Goal: Task Accomplishment & Management: Use online tool/utility

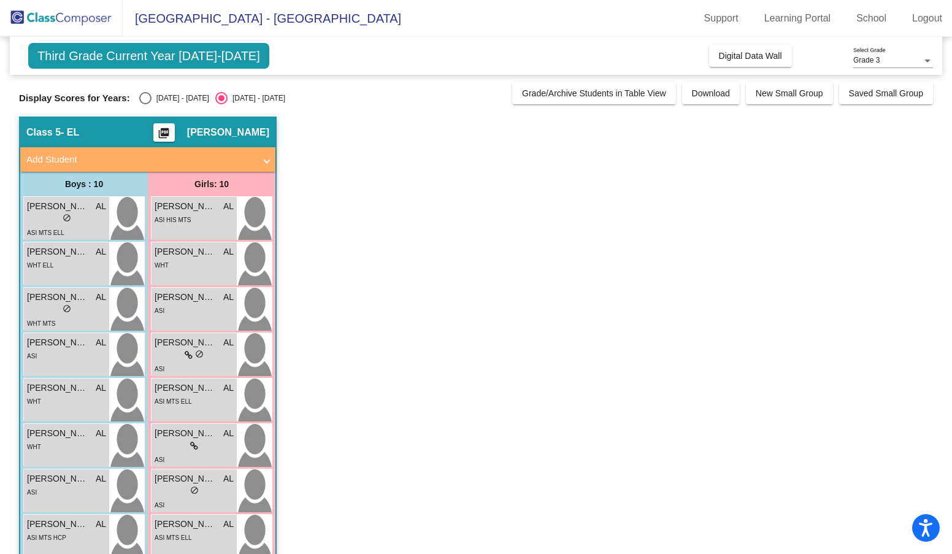
scroll to position [116, 0]
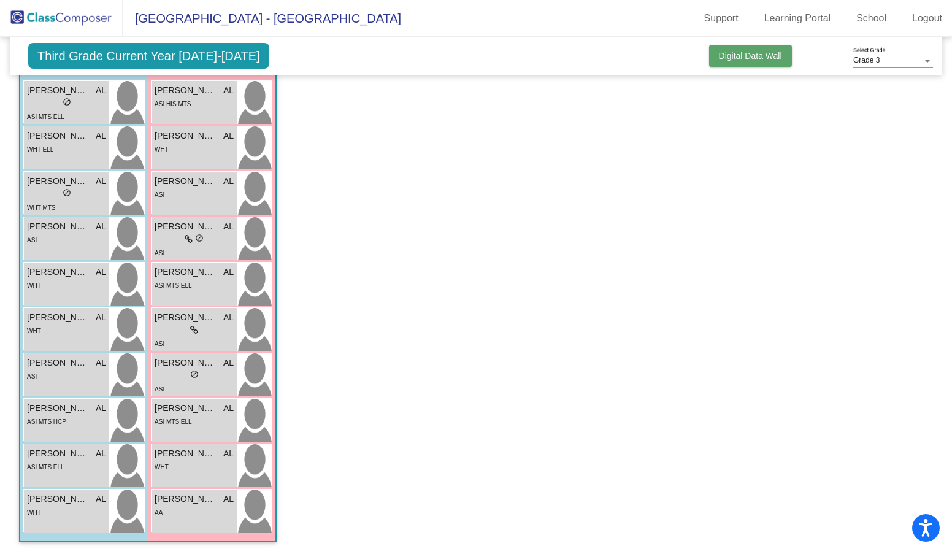
click at [751, 58] on span "Digital Data Wall" at bounding box center [750, 56] width 63 height 10
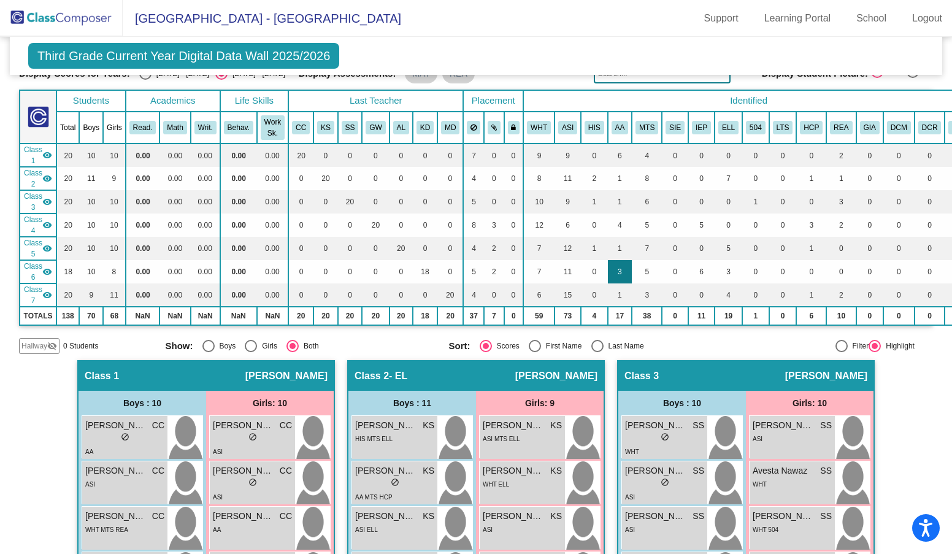
scroll to position [0, 0]
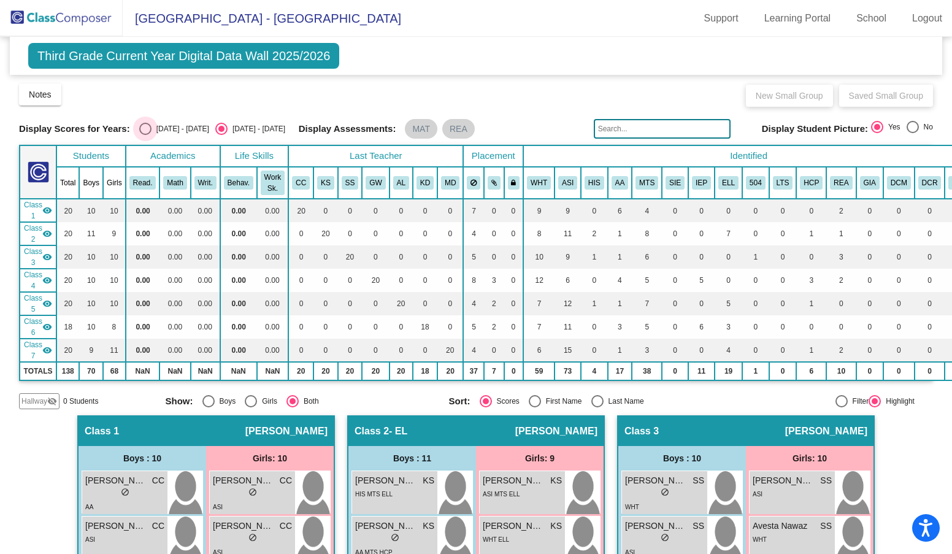
click at [146, 130] on div "Select an option" at bounding box center [145, 129] width 12 height 12
click at [145, 135] on input "[DATE] - [DATE]" at bounding box center [145, 135] width 1 height 1
radio input "true"
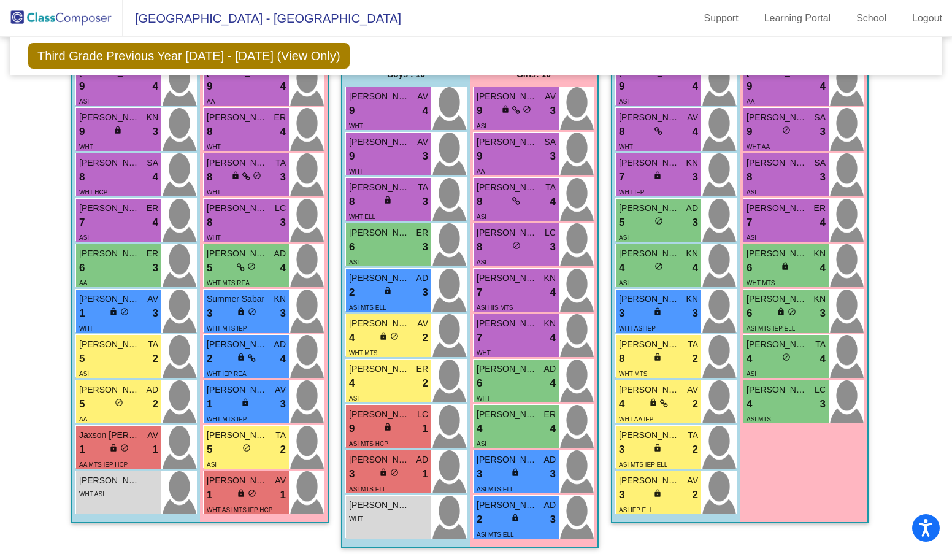
scroll to position [939, 0]
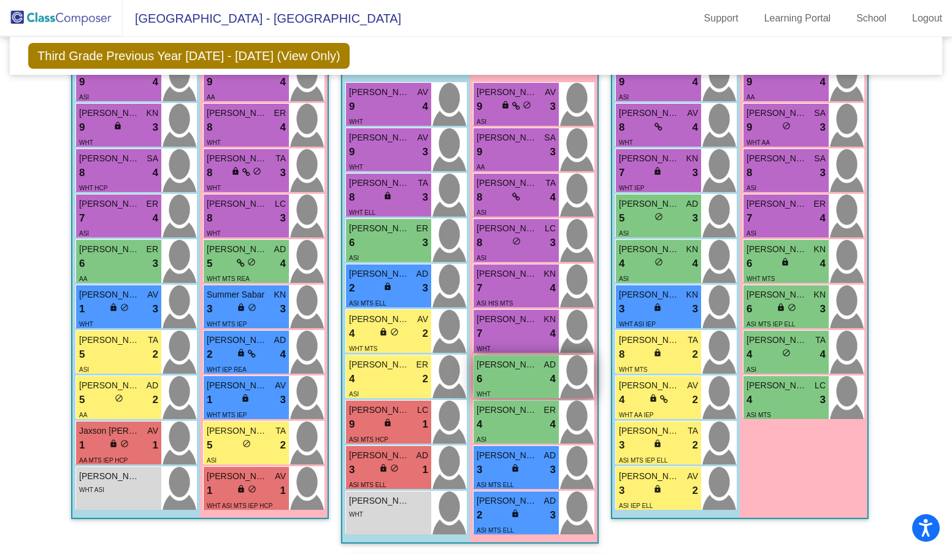
click at [489, 376] on div "6 lock do_not_disturb_alt 4" at bounding box center [516, 379] width 79 height 16
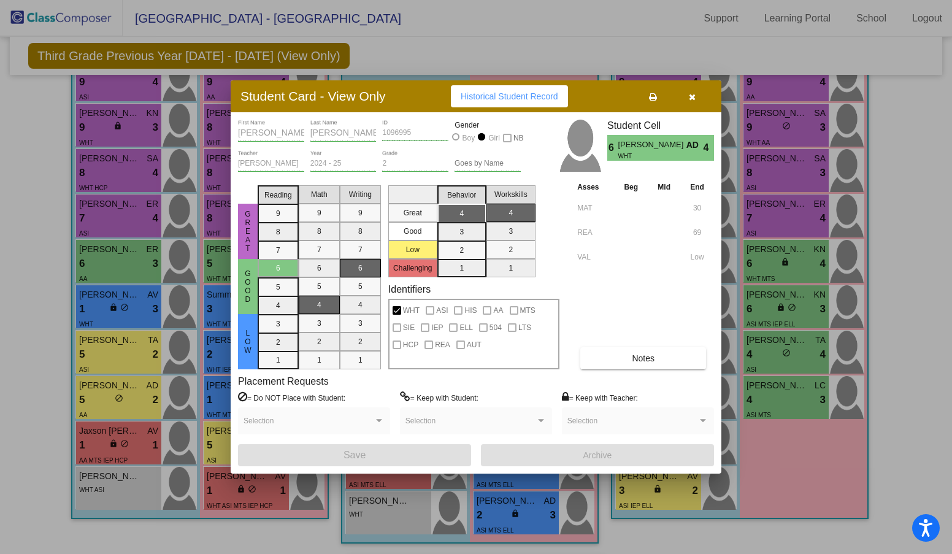
click at [691, 98] on icon "button" at bounding box center [692, 97] width 7 height 9
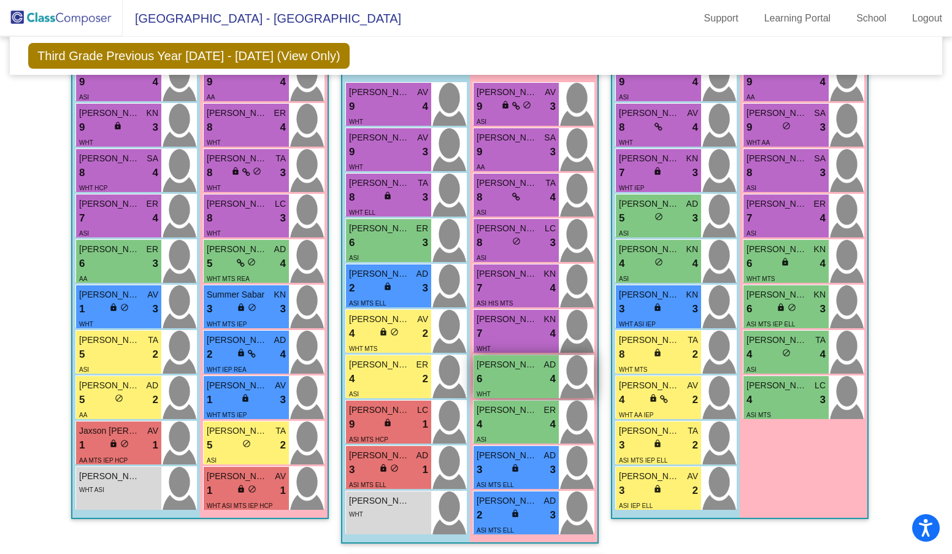
click at [515, 372] on div "6 lock do_not_disturb_alt 4" at bounding box center [516, 379] width 79 height 16
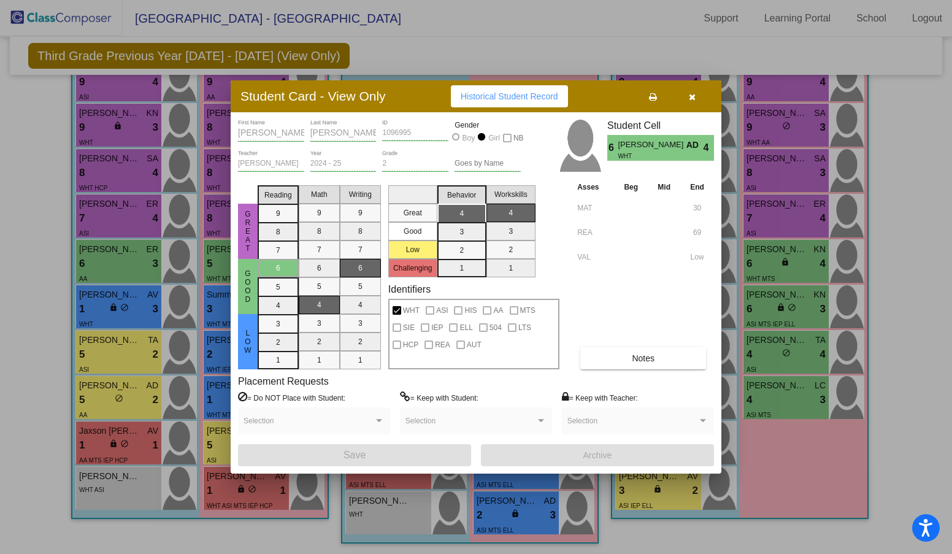
click at [692, 98] on icon "button" at bounding box center [692, 97] width 7 height 9
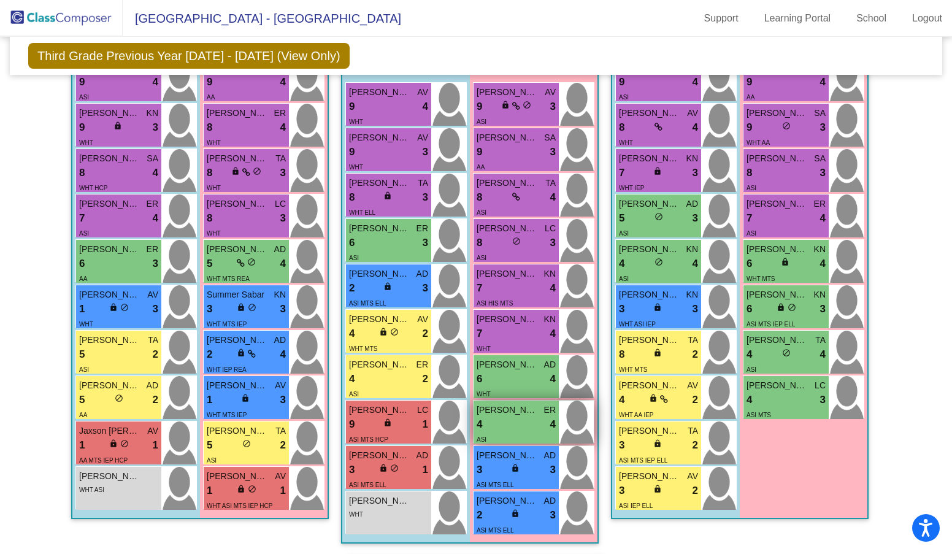
click at [521, 432] on div "ASI" at bounding box center [516, 438] width 79 height 13
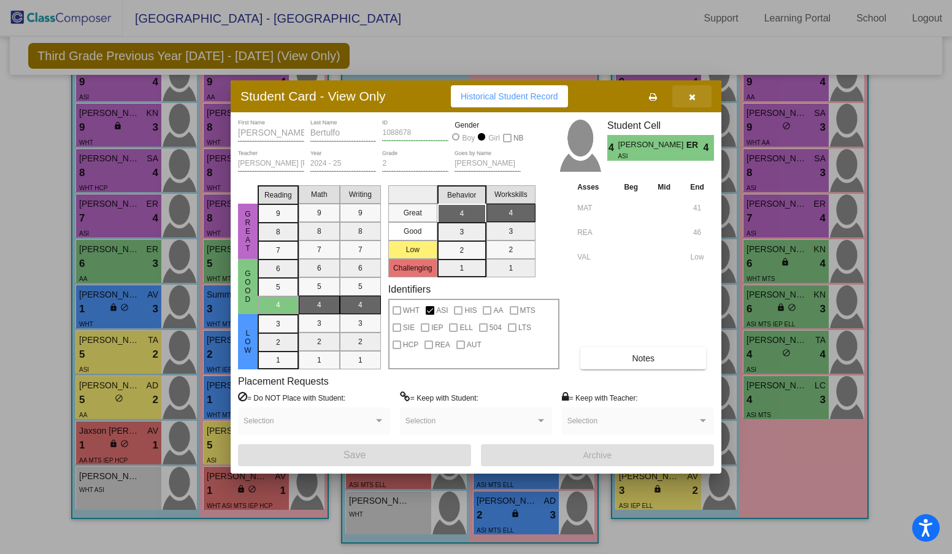
click at [691, 98] on icon "button" at bounding box center [692, 97] width 7 height 9
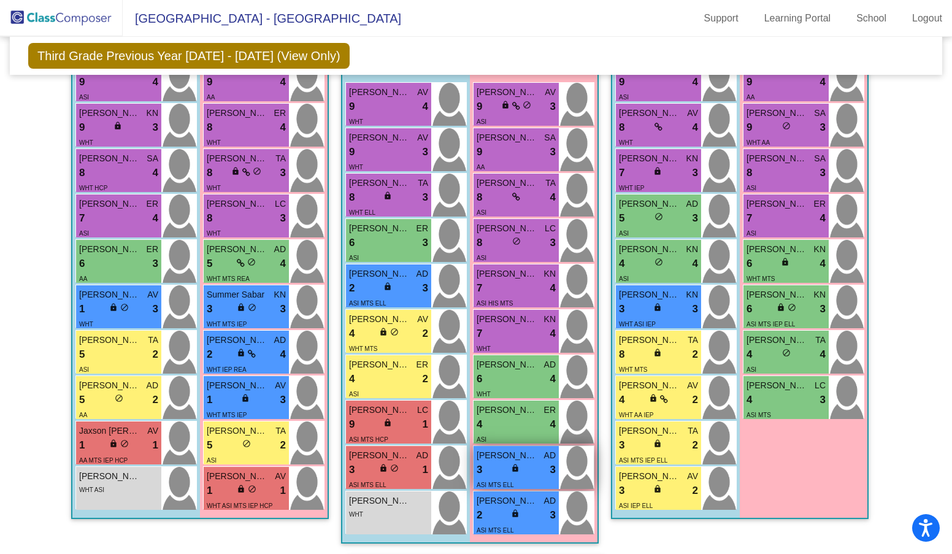
click at [515, 471] on span "lock" at bounding box center [515, 468] width 9 height 9
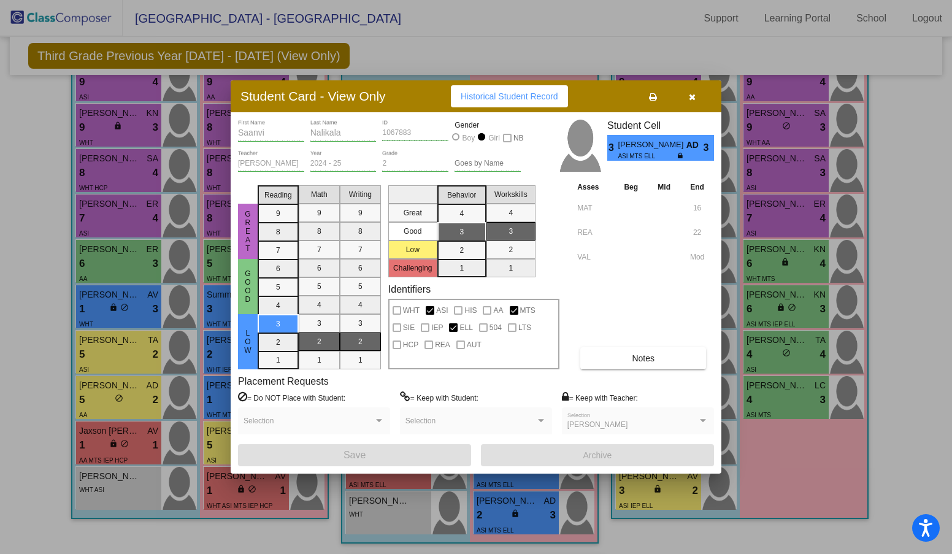
click at [696, 95] on button "button" at bounding box center [691, 96] width 39 height 22
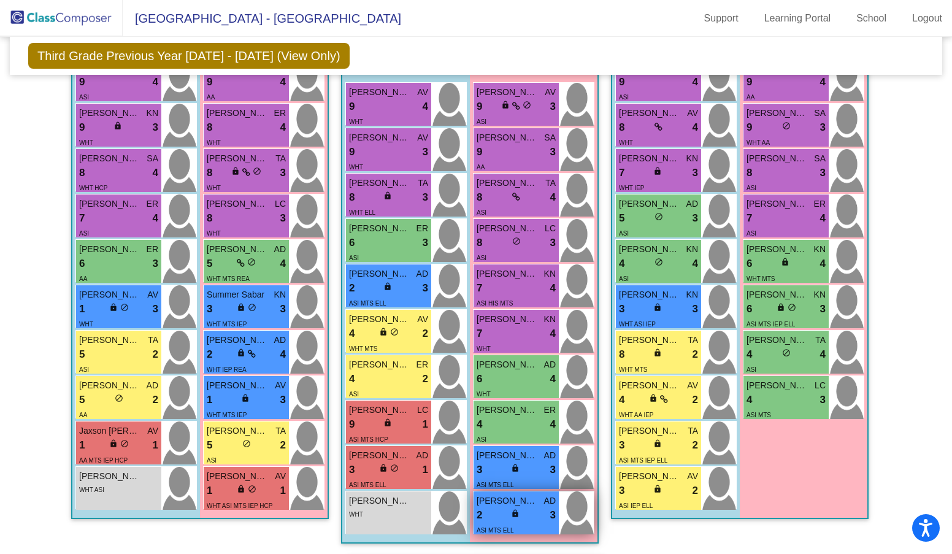
click at [520, 515] on div "2 lock do_not_disturb_alt 3" at bounding box center [516, 515] width 79 height 16
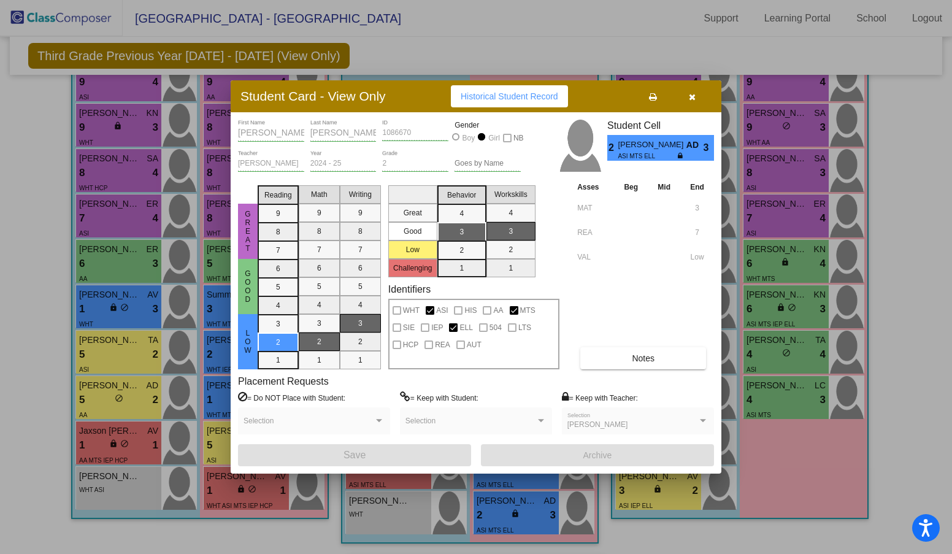
click at [696, 95] on button "button" at bounding box center [691, 96] width 39 height 22
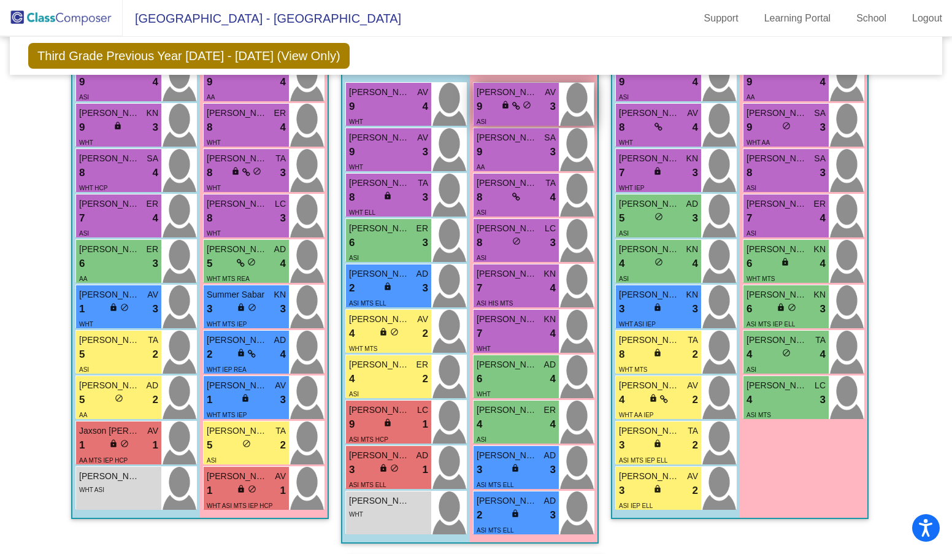
click at [508, 113] on div "lock do_not_disturb_alt" at bounding box center [516, 106] width 30 height 13
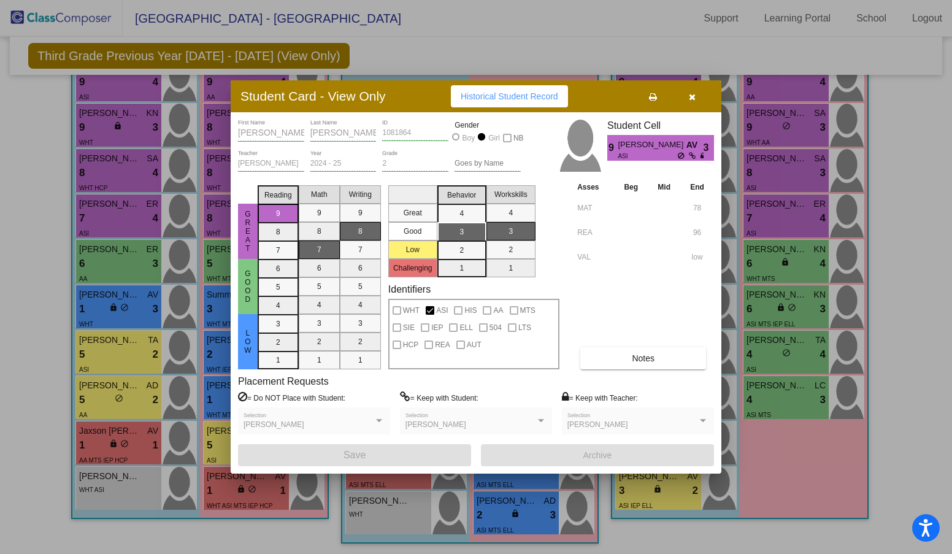
click at [693, 96] on icon "button" at bounding box center [692, 97] width 7 height 9
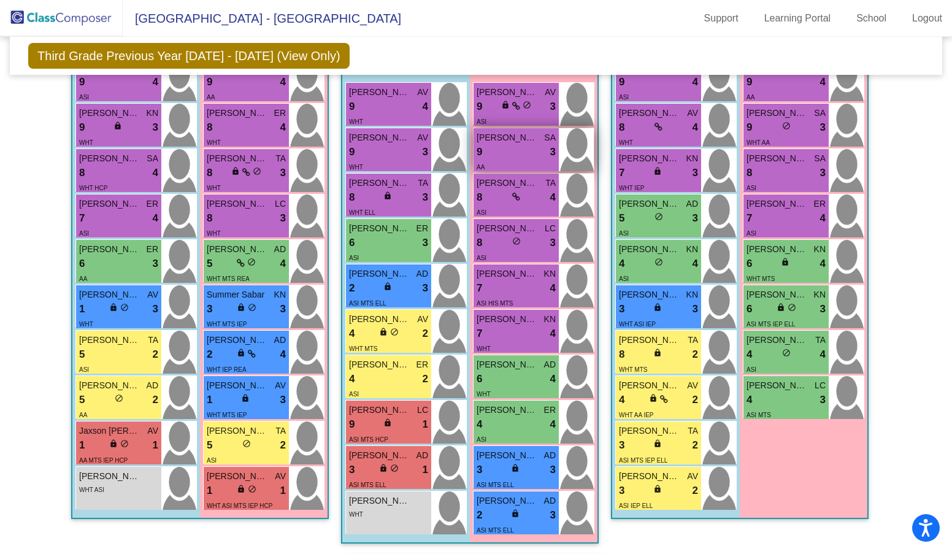
click at [511, 163] on div "AA" at bounding box center [516, 166] width 79 height 13
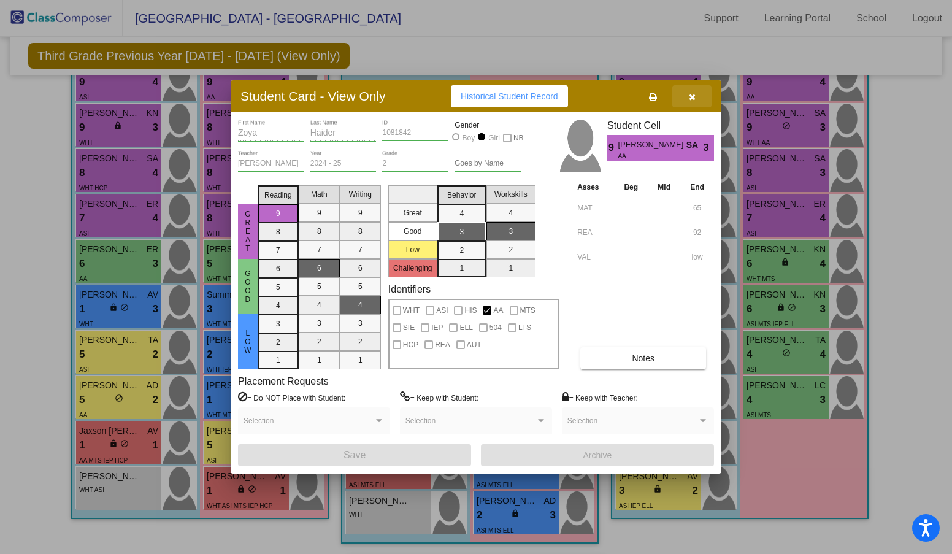
click at [685, 96] on button "button" at bounding box center [691, 96] width 39 height 22
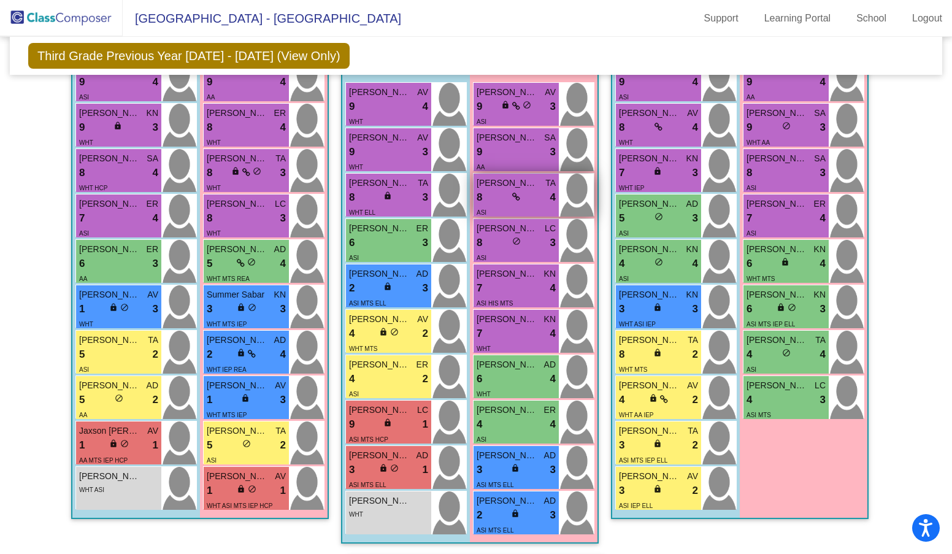
click at [512, 198] on icon at bounding box center [516, 197] width 8 height 9
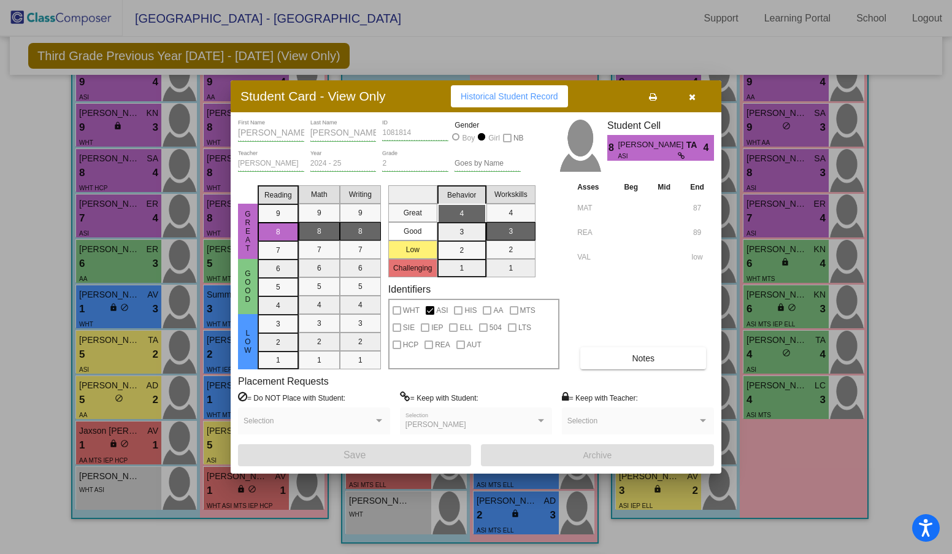
click at [694, 97] on icon "button" at bounding box center [692, 97] width 7 height 9
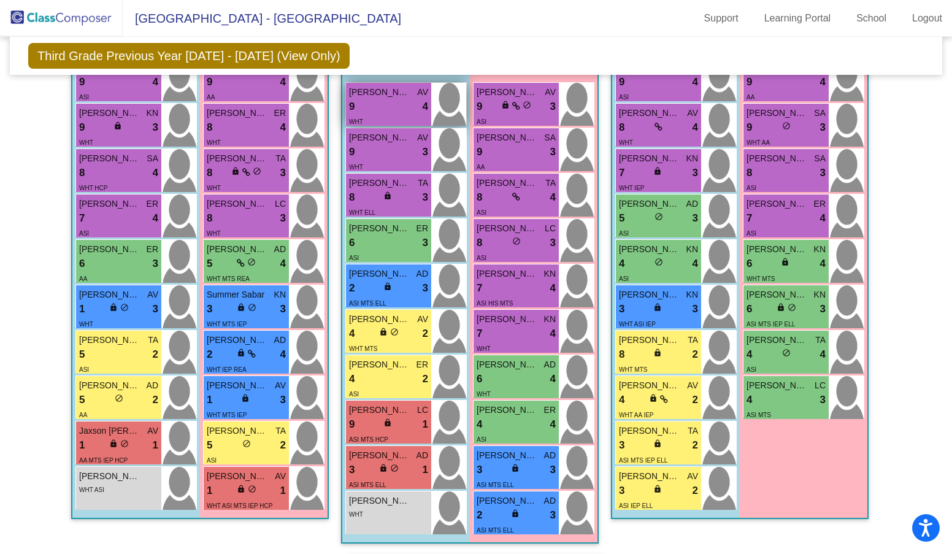
click at [377, 106] on div "9 lock do_not_disturb_alt 4" at bounding box center [388, 107] width 79 height 16
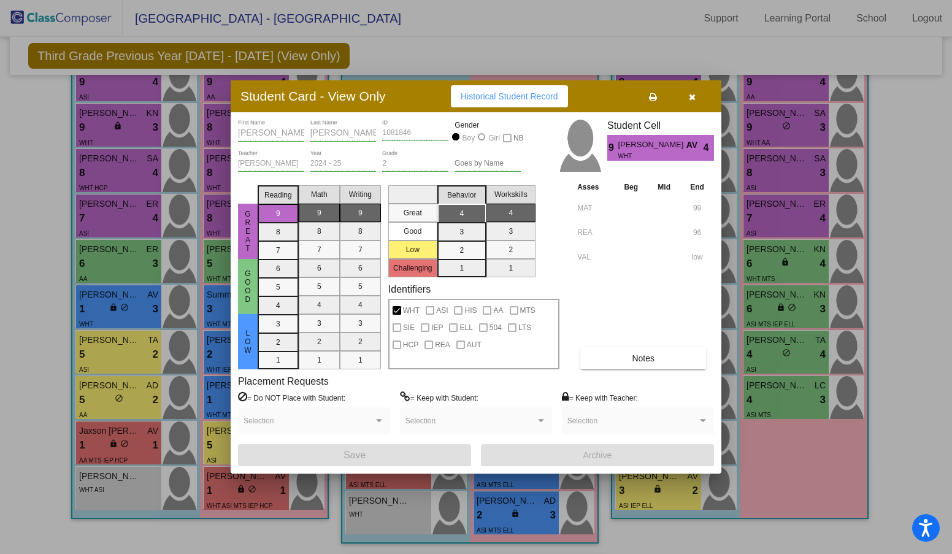
click at [694, 96] on icon "button" at bounding box center [692, 97] width 7 height 9
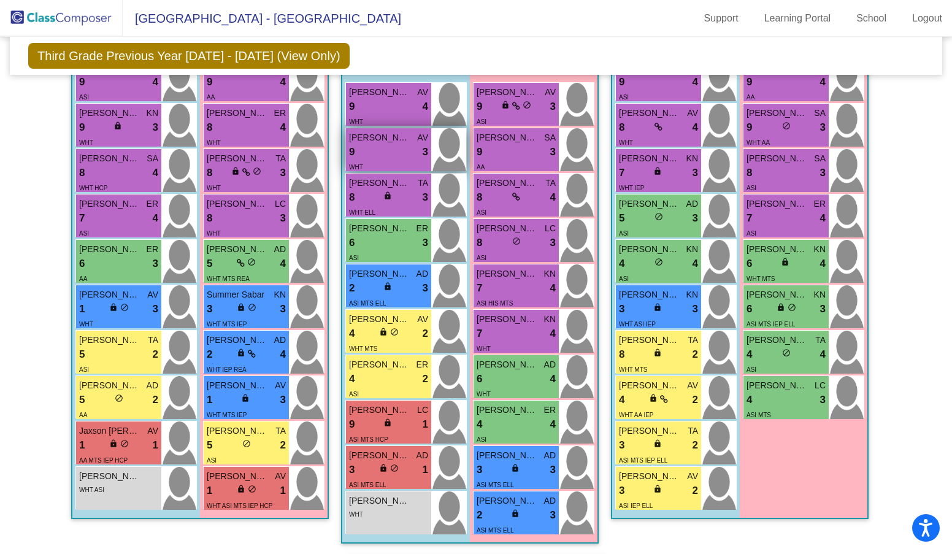
click at [392, 144] on span "[PERSON_NAME]" at bounding box center [379, 137] width 61 height 13
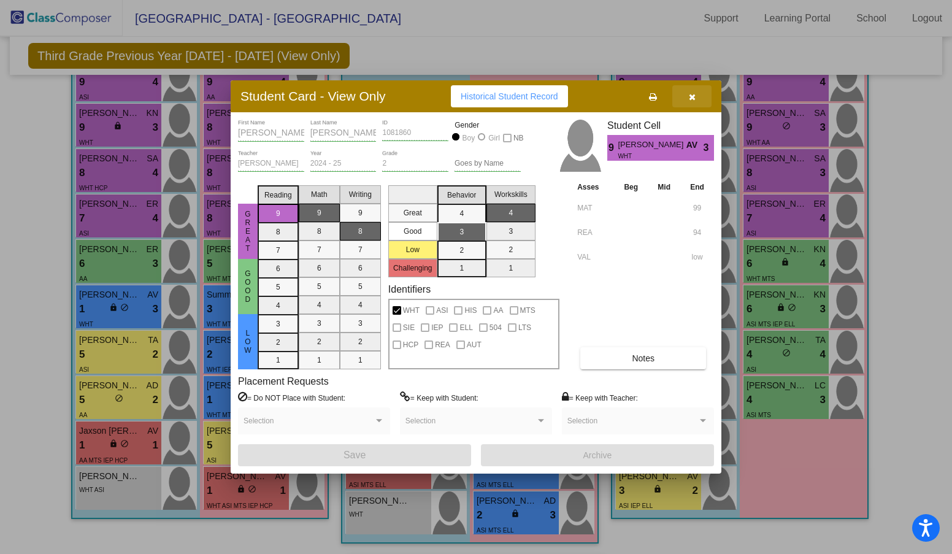
click at [690, 101] on button "button" at bounding box center [691, 96] width 39 height 22
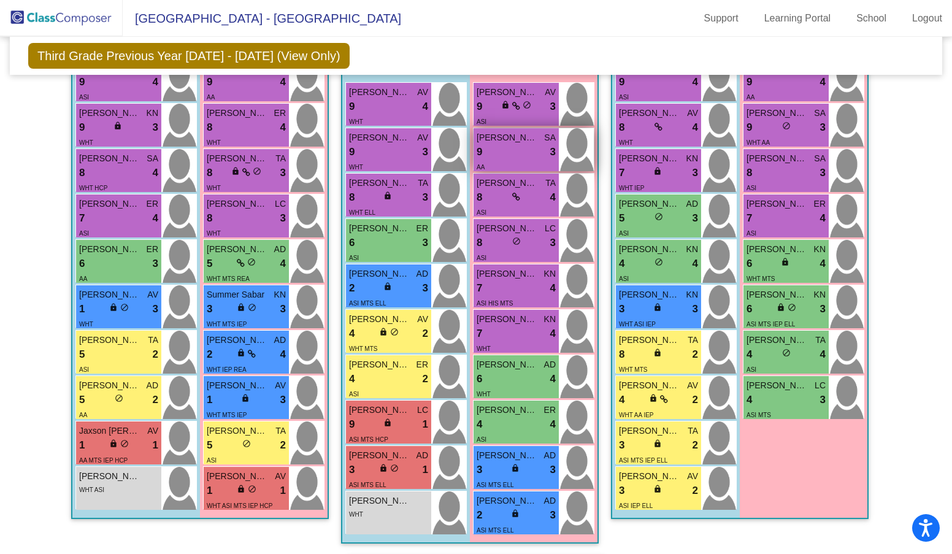
click at [507, 156] on div "9 lock do_not_disturb_alt 3" at bounding box center [516, 152] width 79 height 16
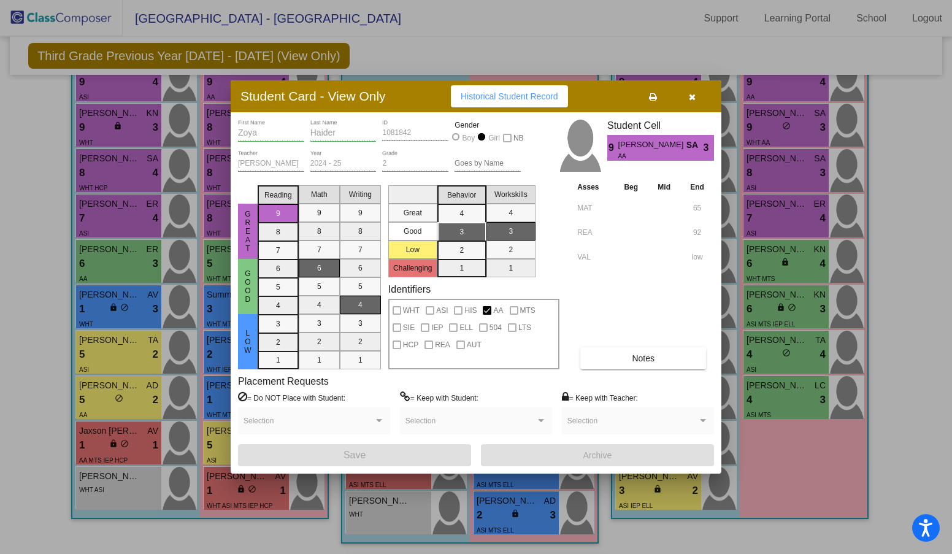
click at [696, 98] on button "button" at bounding box center [691, 96] width 39 height 22
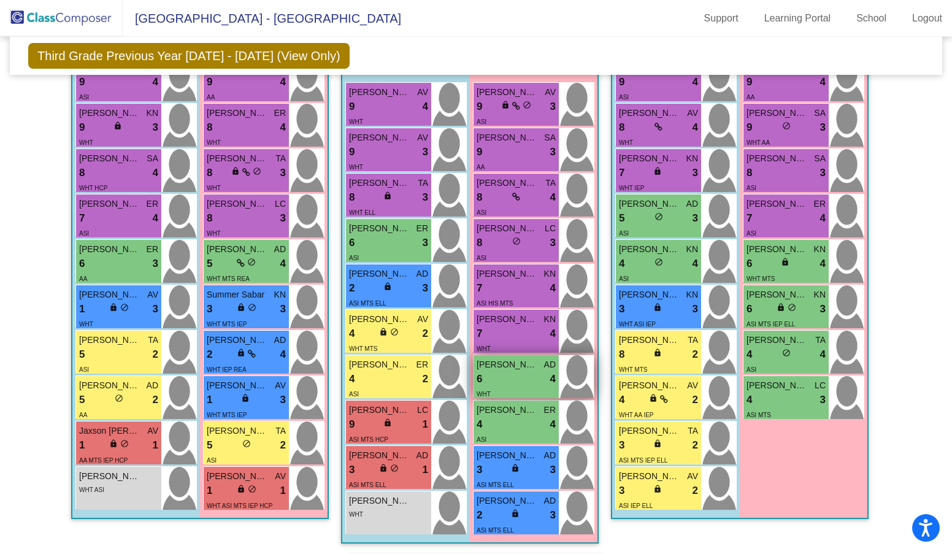
click at [510, 370] on span "[PERSON_NAME]" at bounding box center [507, 364] width 61 height 13
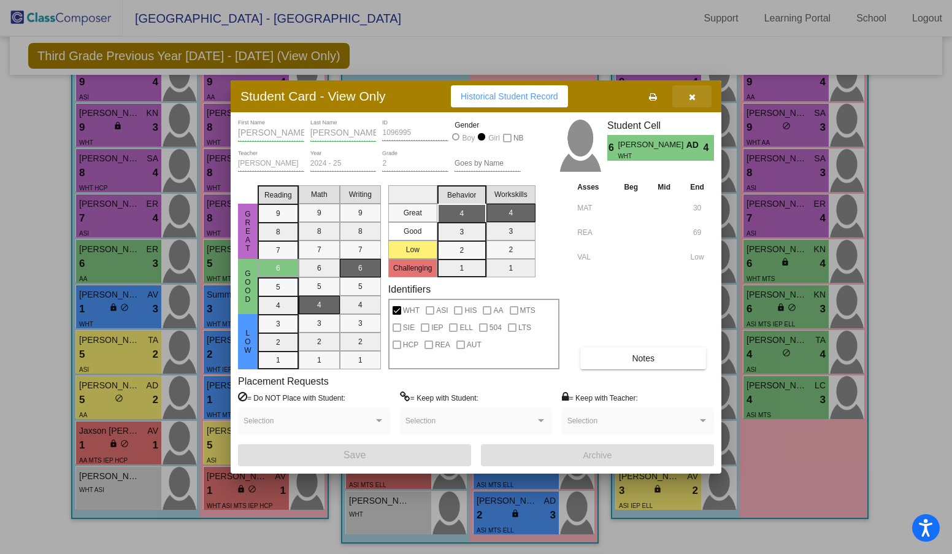
click at [697, 96] on button "button" at bounding box center [691, 96] width 39 height 22
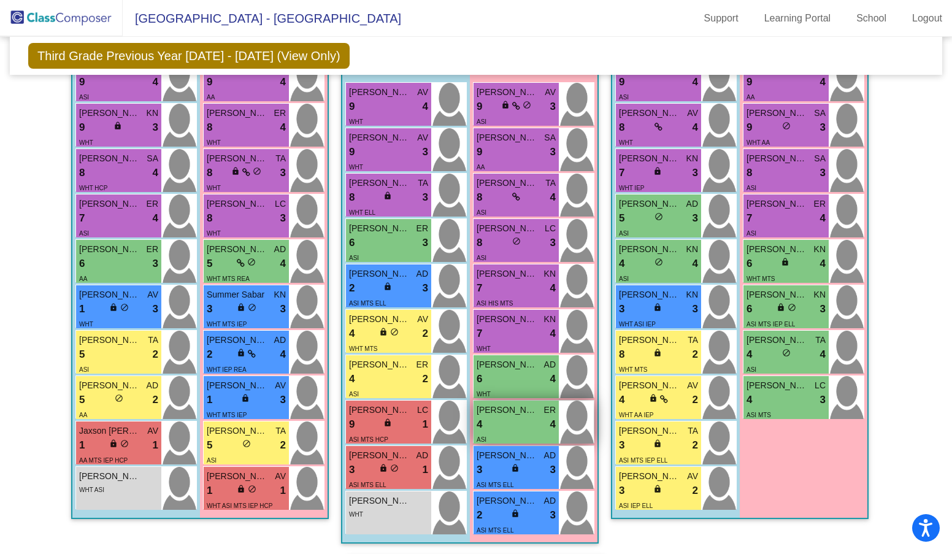
click at [509, 423] on div "4 lock do_not_disturb_alt 4" at bounding box center [516, 424] width 79 height 16
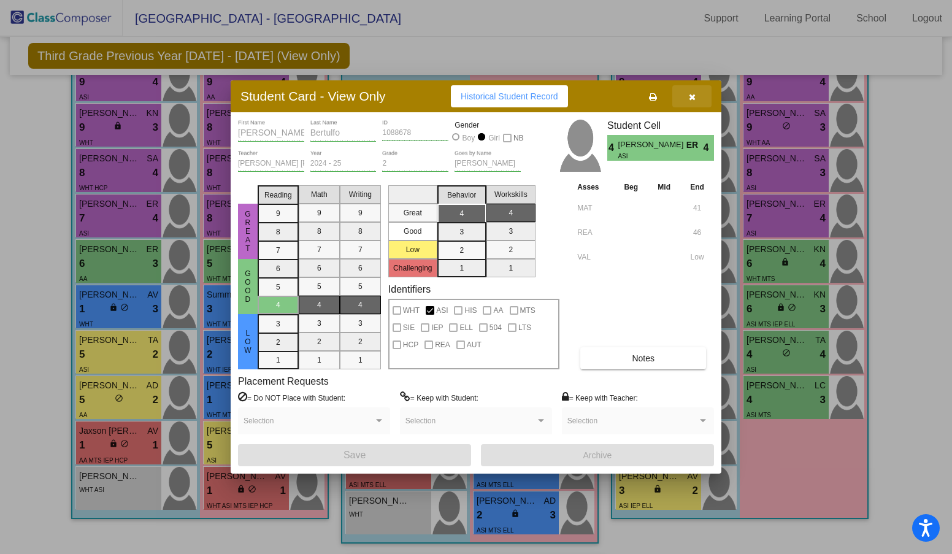
click at [696, 99] on button "button" at bounding box center [691, 96] width 39 height 22
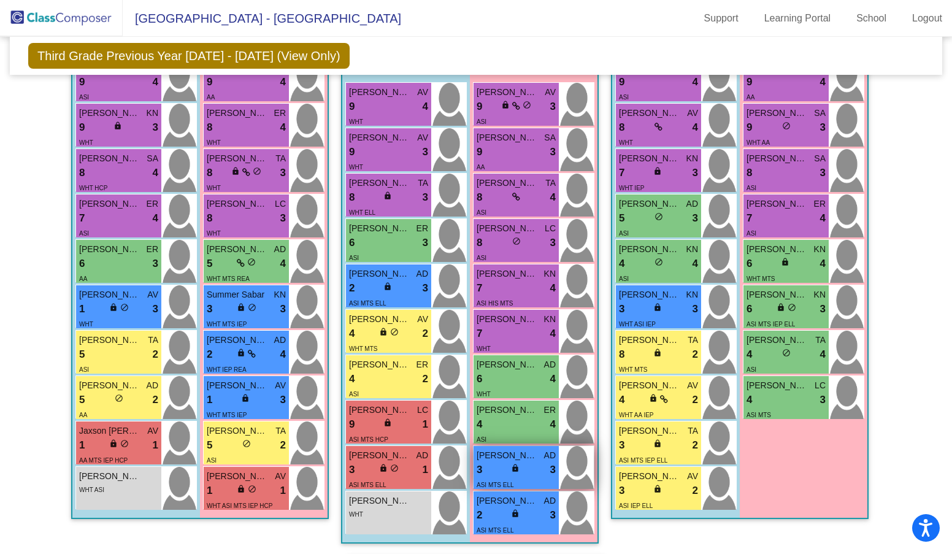
click at [517, 467] on div "lock do_not_disturb_alt" at bounding box center [516, 469] width 11 height 13
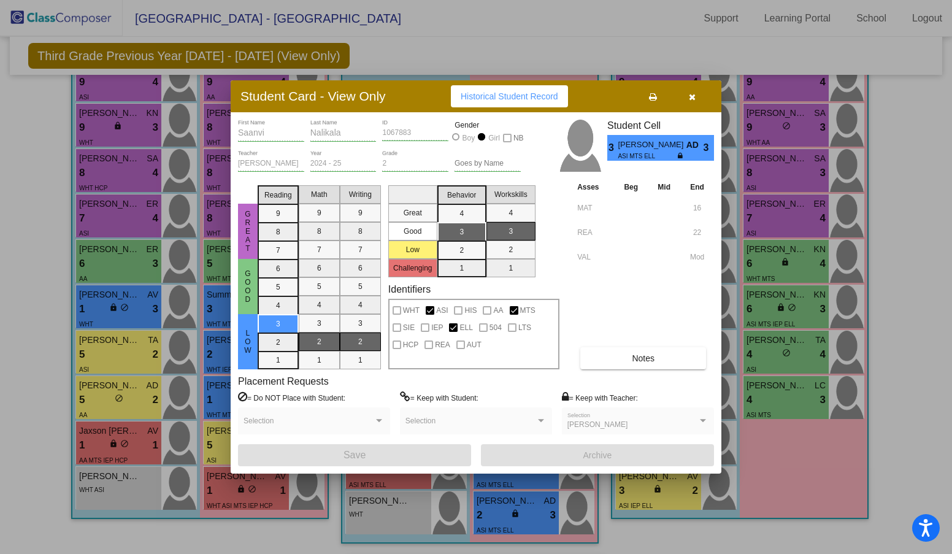
click at [693, 99] on icon "button" at bounding box center [692, 97] width 7 height 9
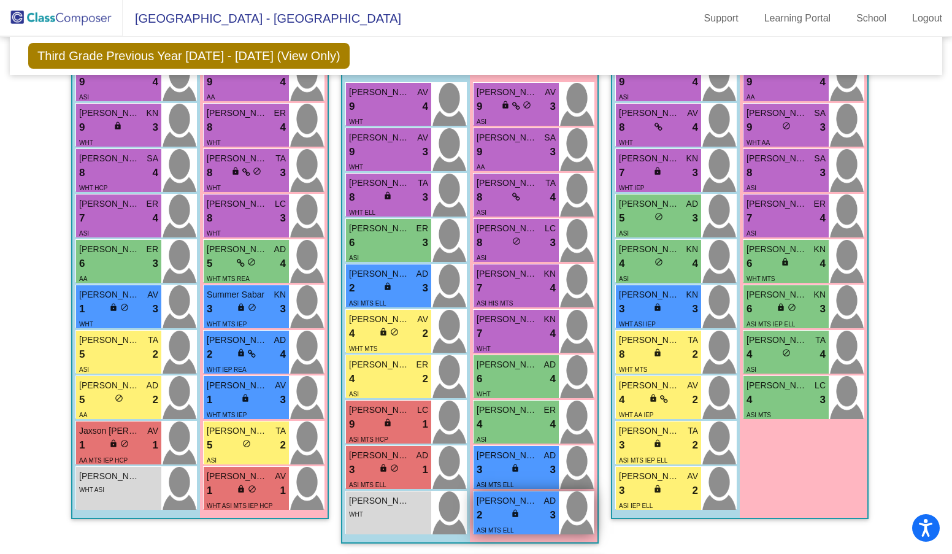
click at [523, 514] on div "2 lock do_not_disturb_alt 3" at bounding box center [516, 515] width 79 height 16
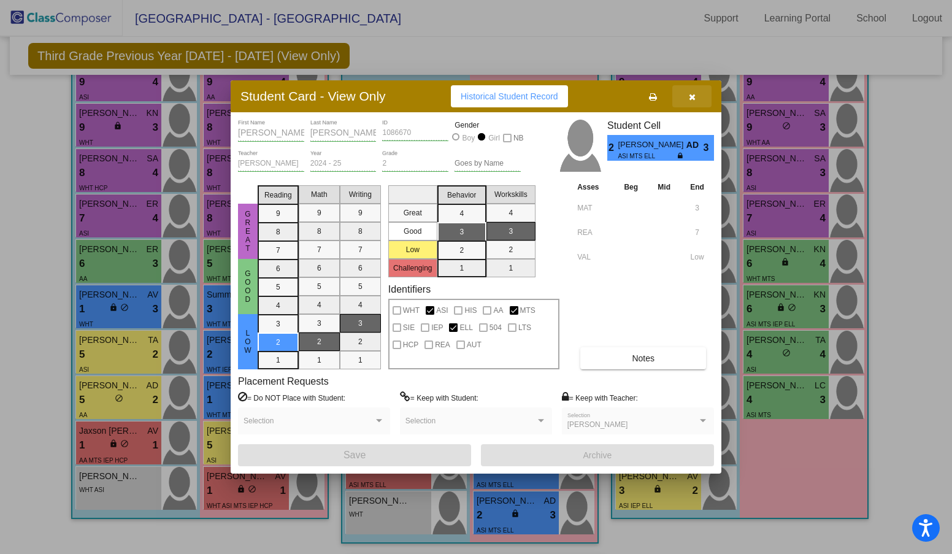
click at [691, 101] on icon "button" at bounding box center [692, 97] width 7 height 9
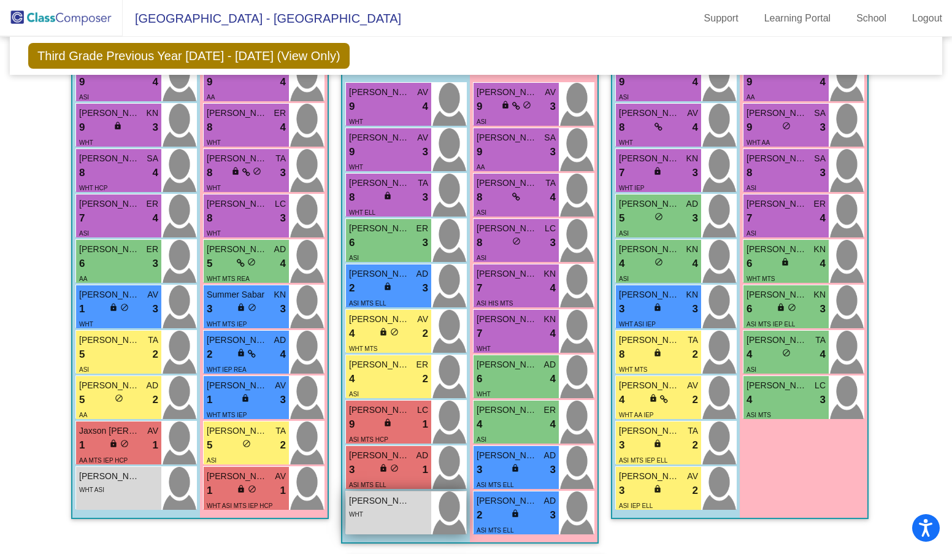
click at [364, 505] on span "[PERSON_NAME]" at bounding box center [379, 500] width 61 height 13
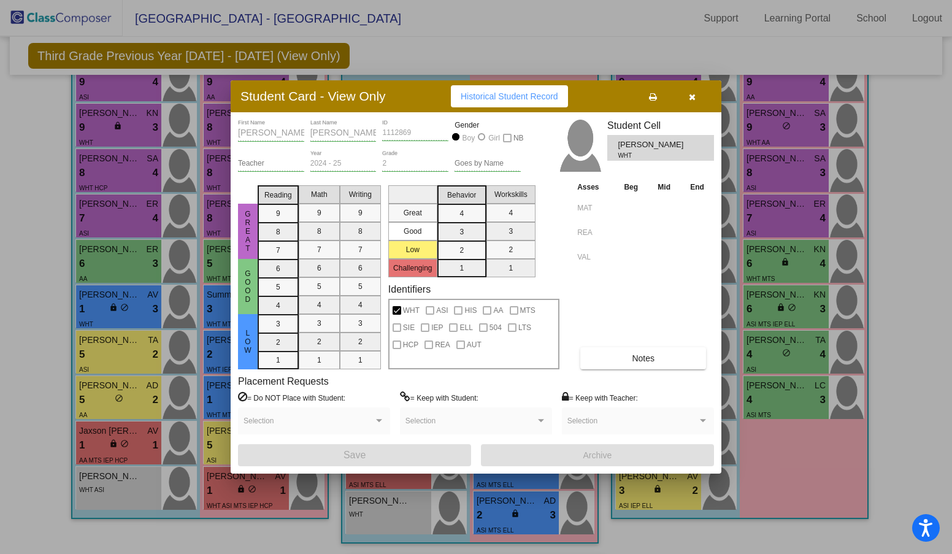
click at [695, 98] on button "button" at bounding box center [691, 96] width 39 height 22
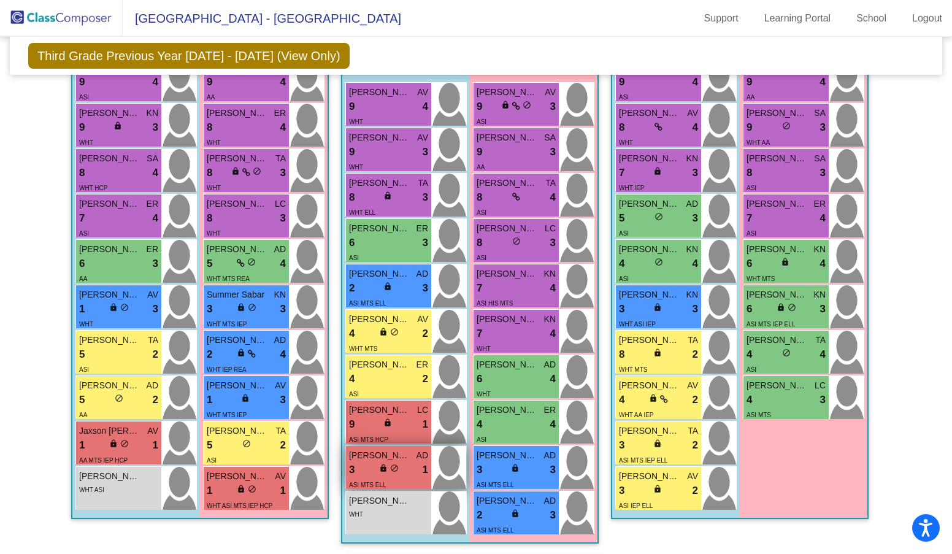
click at [369, 470] on div "3 lock do_not_disturb_alt 1" at bounding box center [388, 470] width 79 height 16
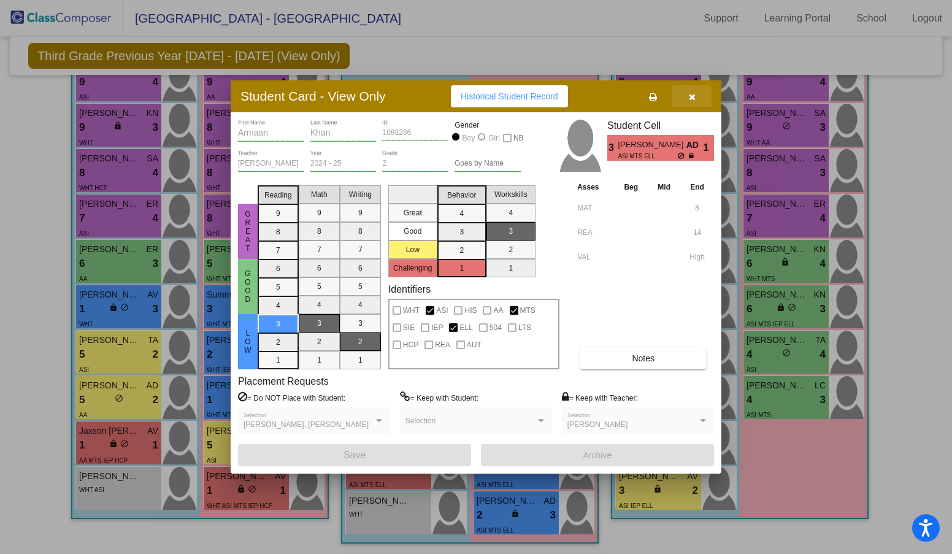
click at [694, 91] on span "button" at bounding box center [692, 96] width 7 height 10
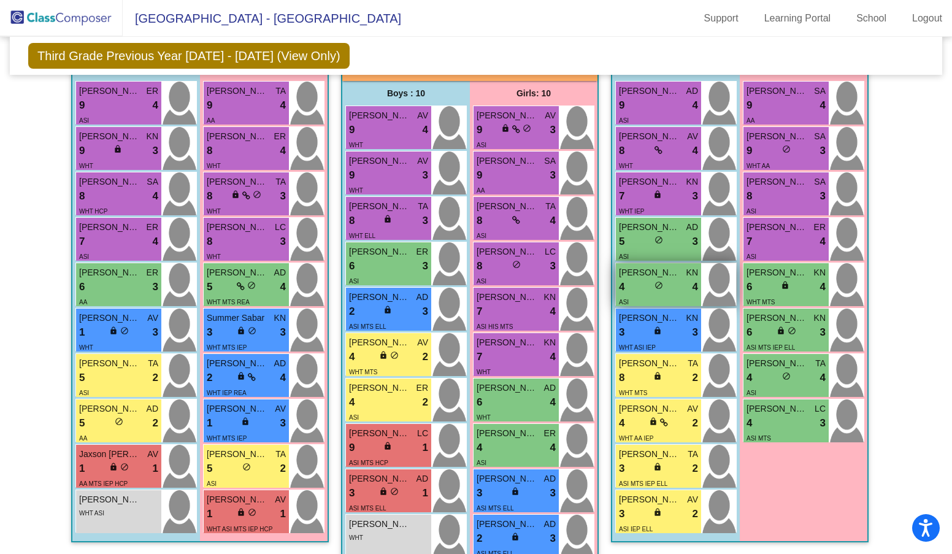
scroll to position [915, 0]
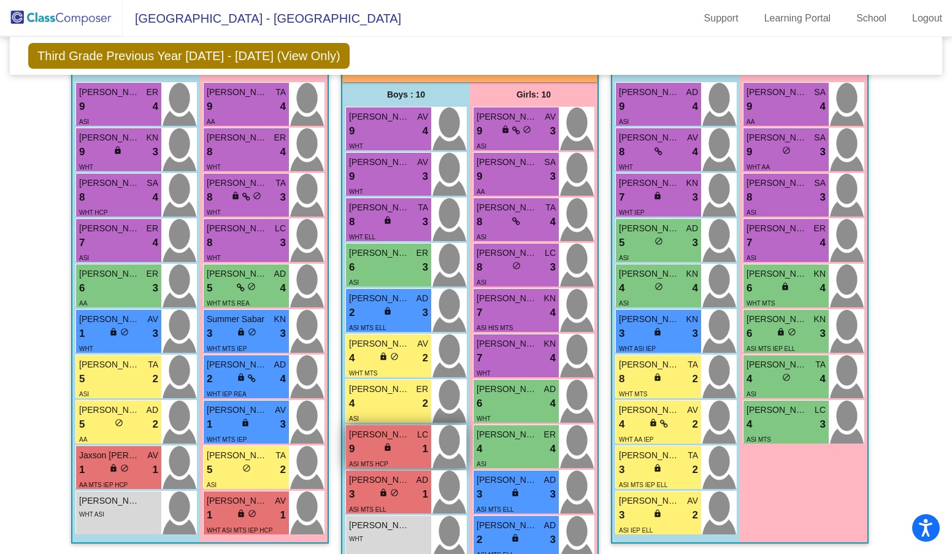
click at [386, 467] on div "ASI MTS HCP" at bounding box center [388, 463] width 79 height 13
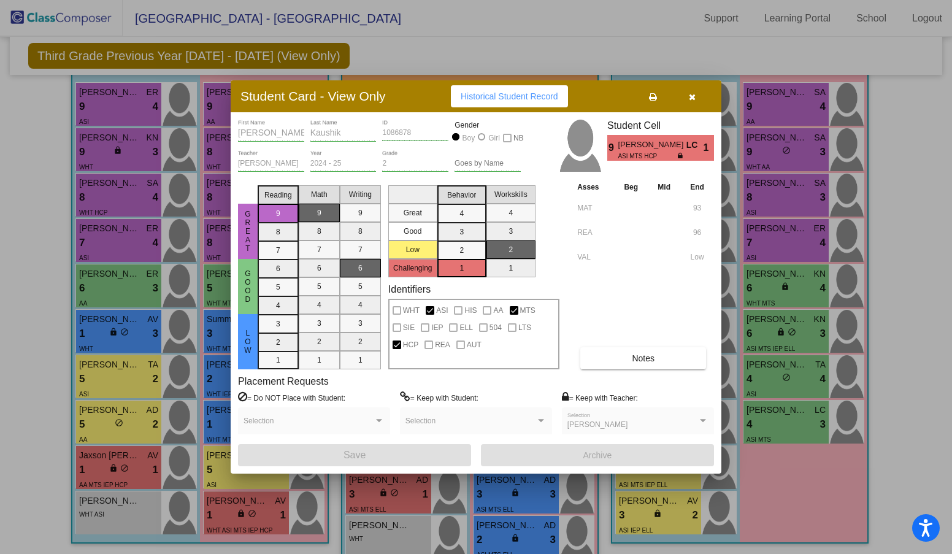
click at [691, 94] on icon "button" at bounding box center [692, 97] width 7 height 9
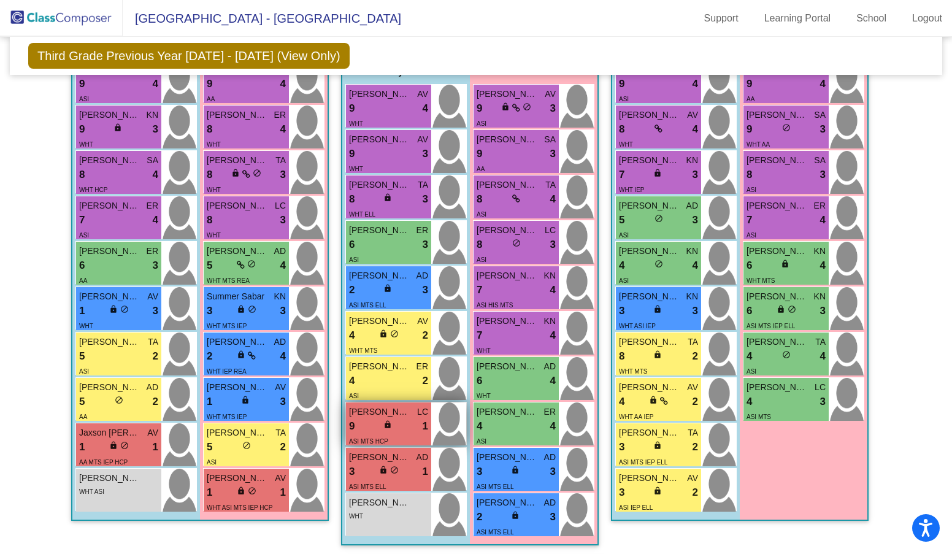
scroll to position [938, 0]
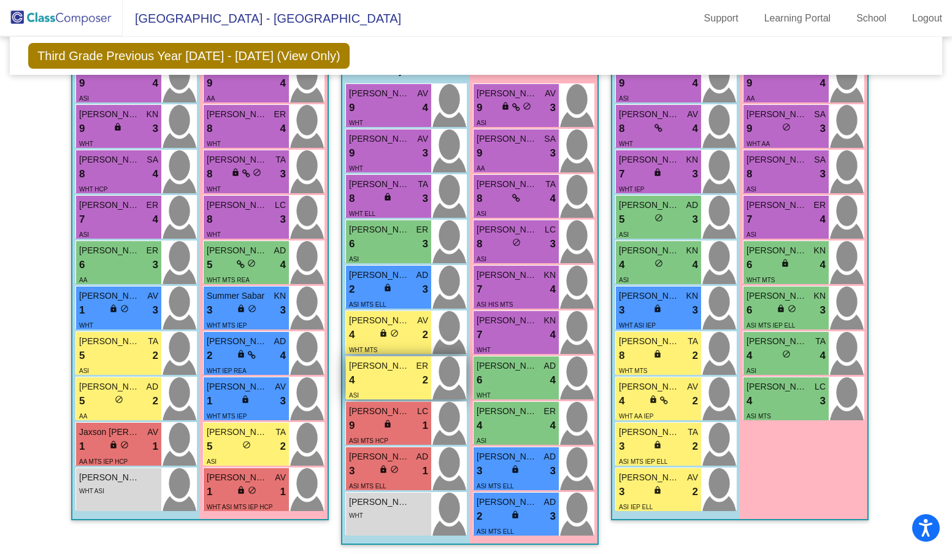
click at [391, 384] on div "4 lock do_not_disturb_alt 2" at bounding box center [388, 380] width 79 height 16
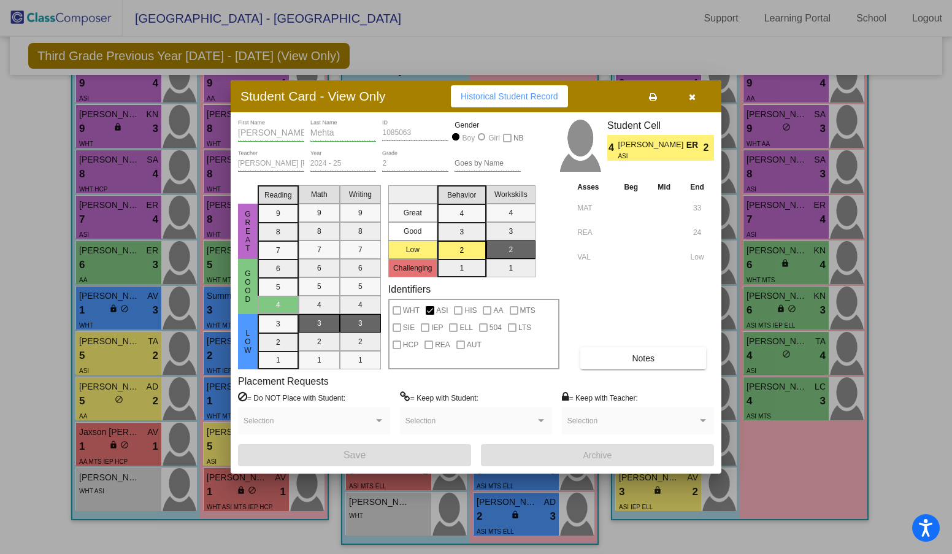
click at [690, 96] on icon "button" at bounding box center [692, 97] width 7 height 9
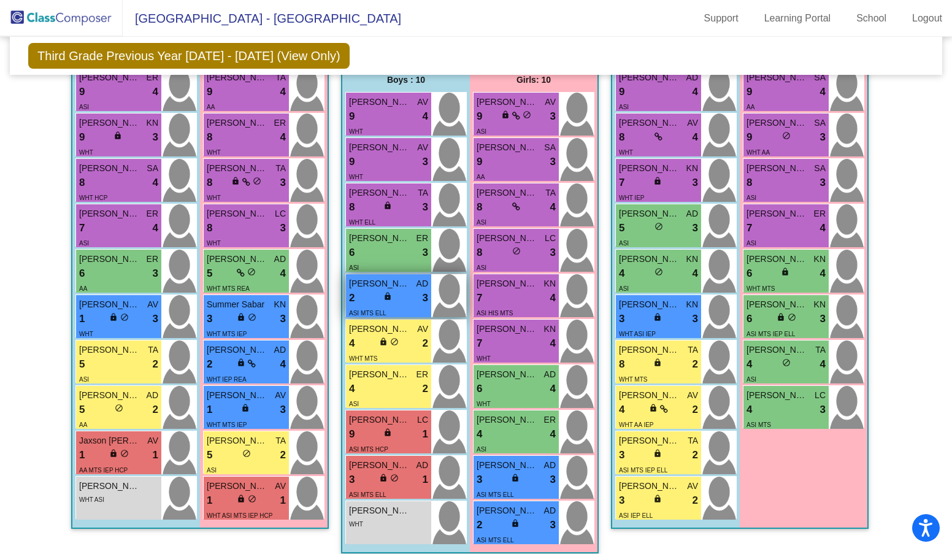
scroll to position [928, 0]
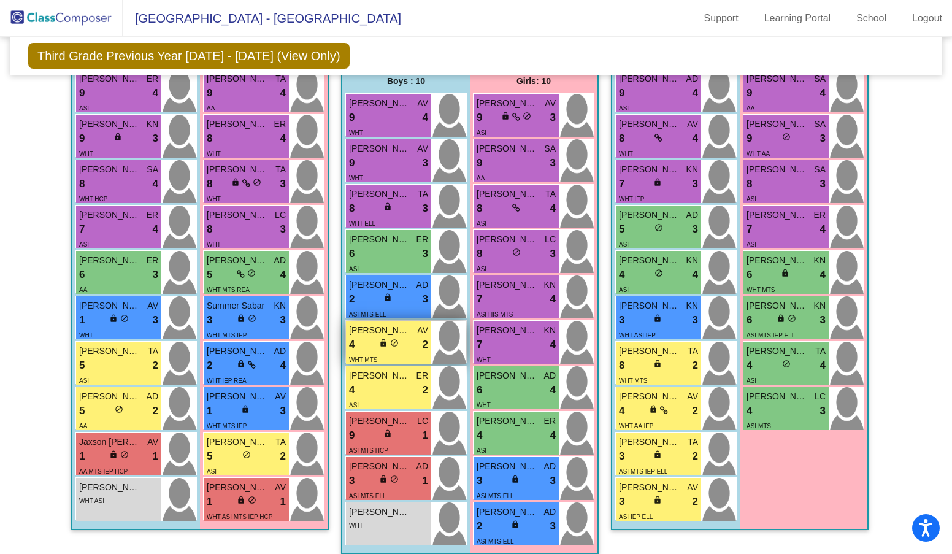
click at [388, 353] on div "WHT MTS" at bounding box center [388, 359] width 79 height 13
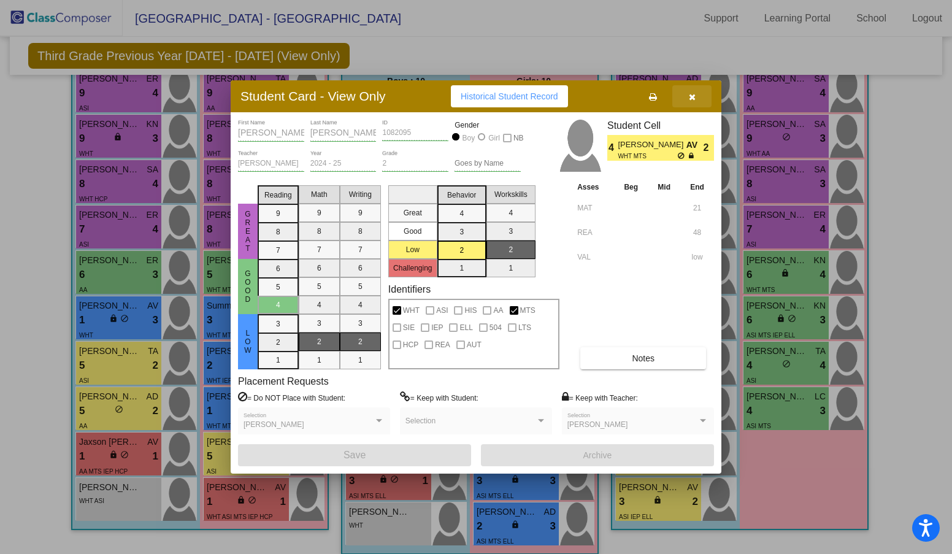
click at [691, 97] on icon "button" at bounding box center [692, 97] width 7 height 9
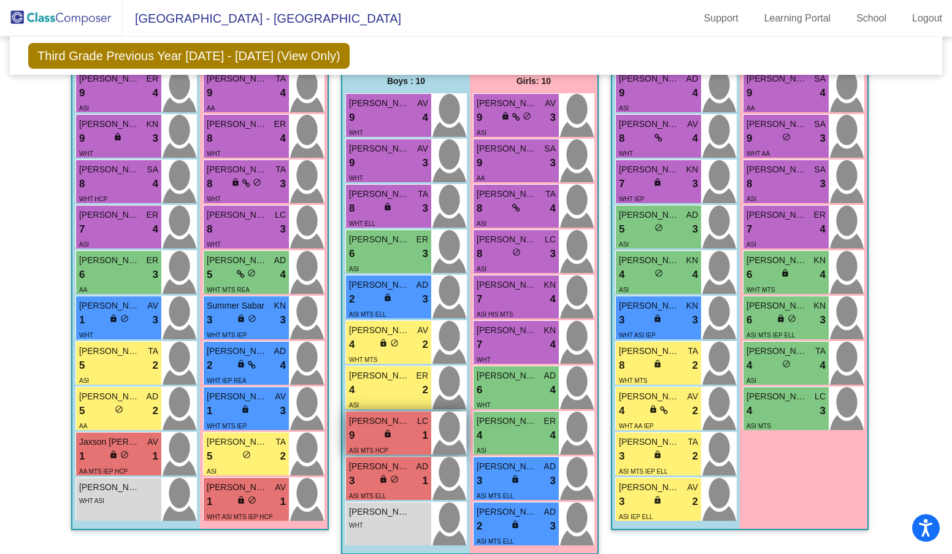
click at [392, 432] on div "9 lock do_not_disturb_alt 1" at bounding box center [388, 436] width 79 height 16
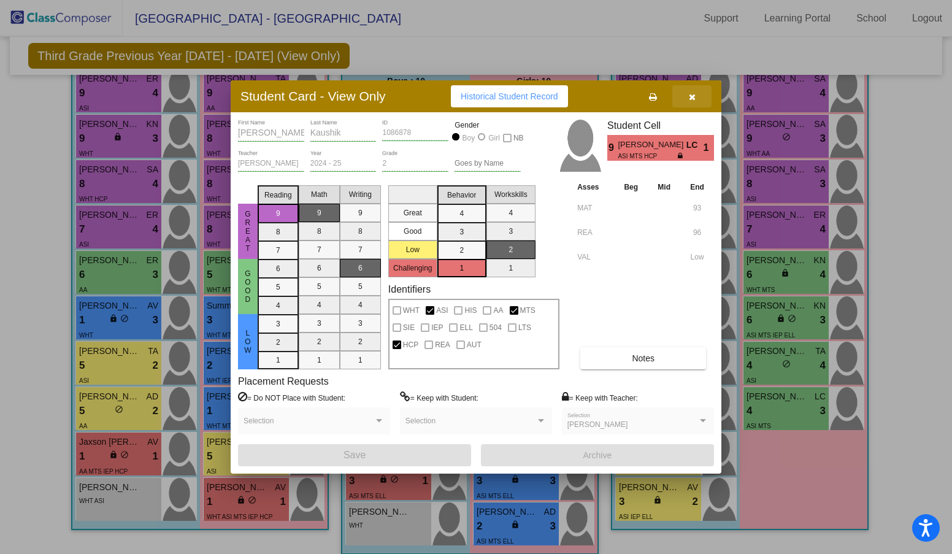
click at [693, 101] on button "button" at bounding box center [691, 96] width 39 height 22
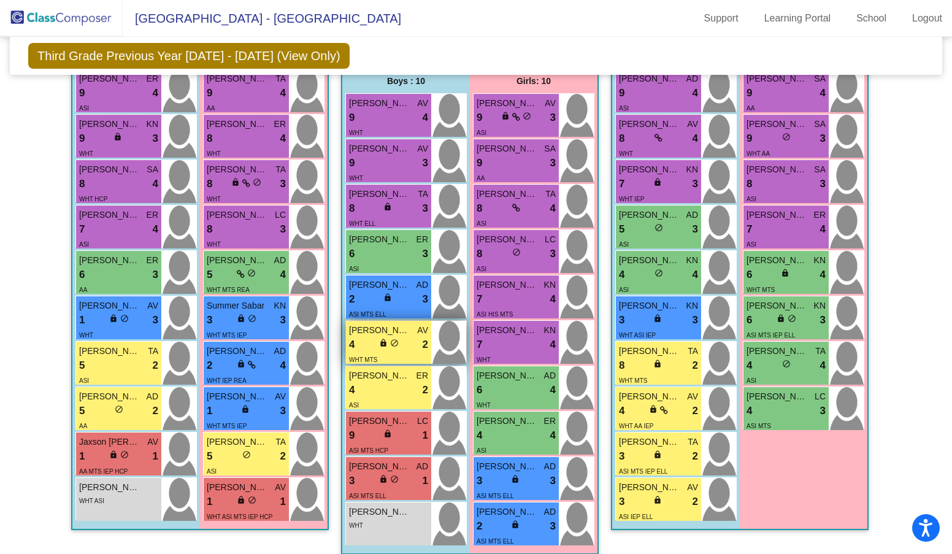
click at [398, 358] on div "WHT MTS" at bounding box center [388, 359] width 79 height 13
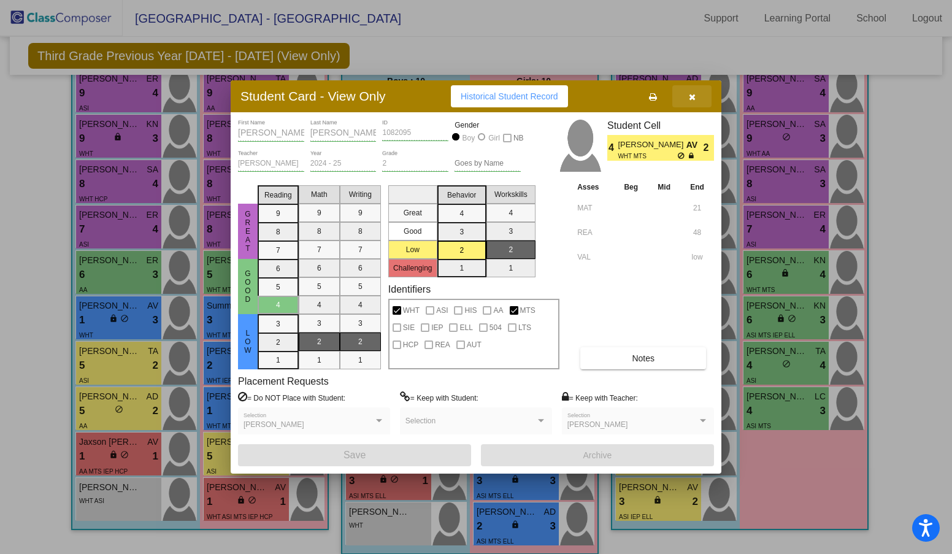
click at [695, 93] on button "button" at bounding box center [691, 96] width 39 height 22
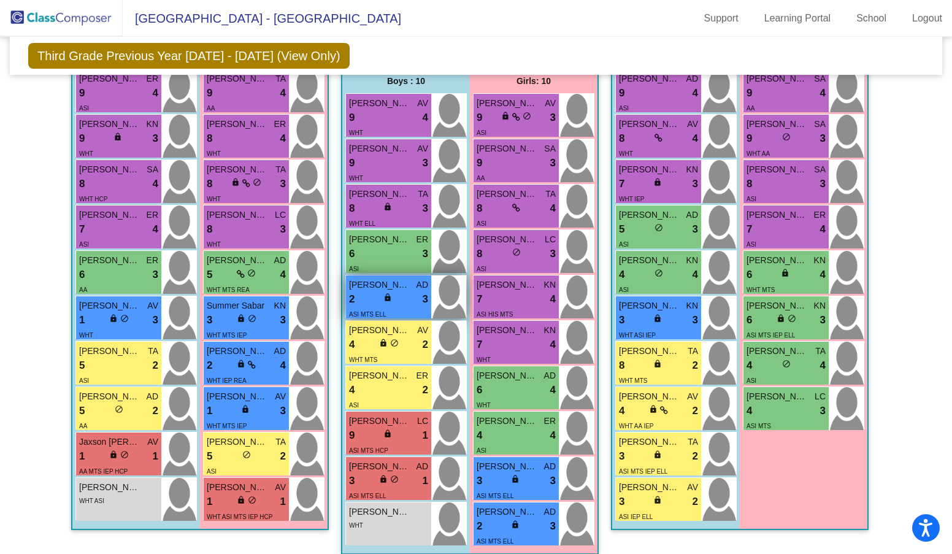
click at [401, 299] on div "2 lock do_not_disturb_alt 3" at bounding box center [388, 299] width 79 height 16
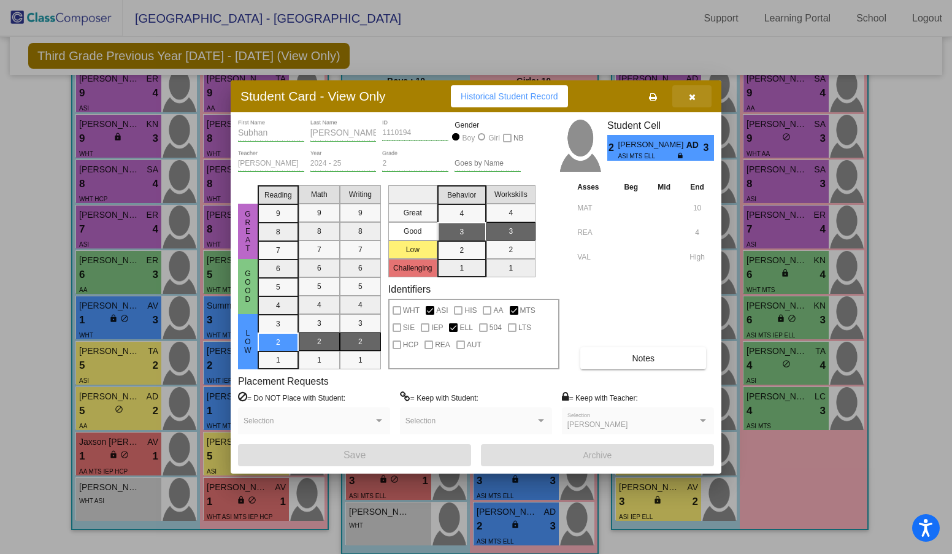
click at [696, 94] on button "button" at bounding box center [691, 96] width 39 height 22
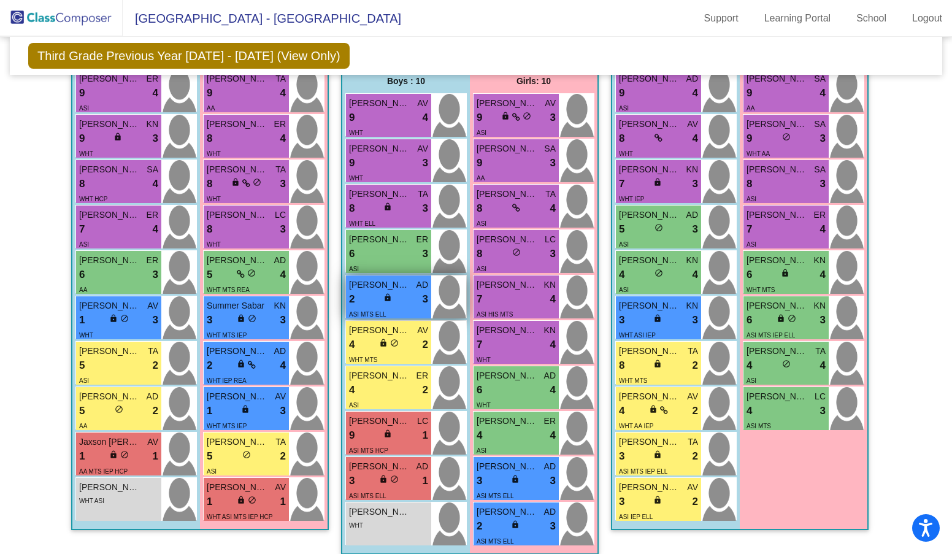
click at [391, 310] on div "ASI MTS ELL" at bounding box center [388, 313] width 79 height 13
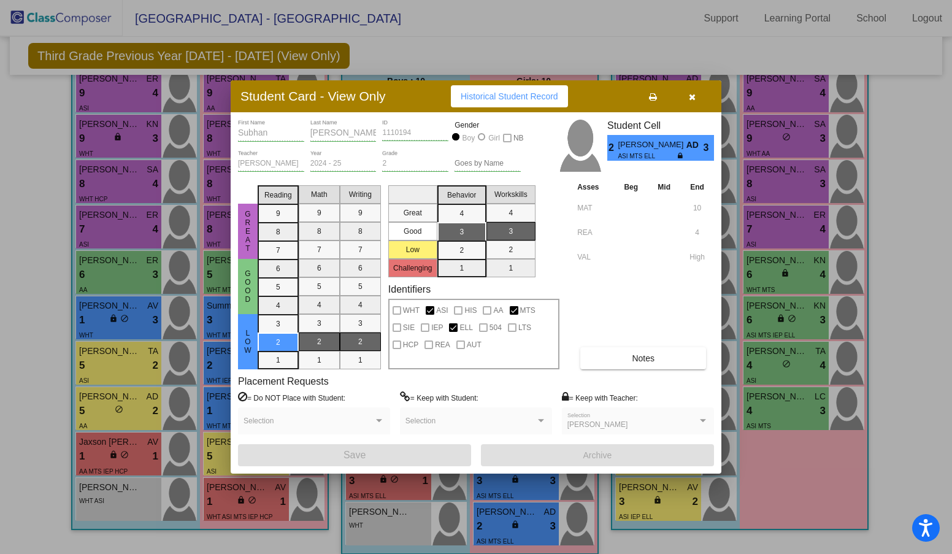
click at [692, 94] on icon "button" at bounding box center [692, 97] width 7 height 9
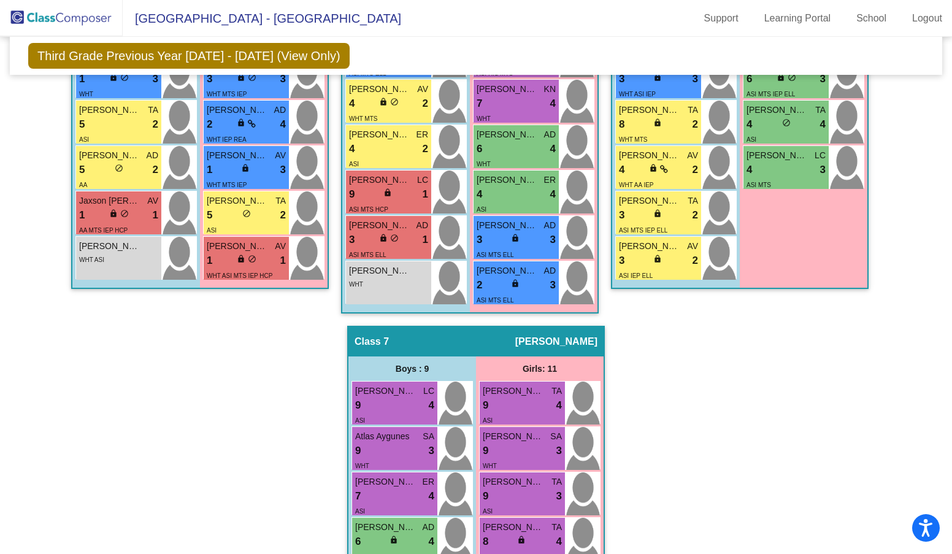
scroll to position [0, 0]
